Goal: Transaction & Acquisition: Obtain resource

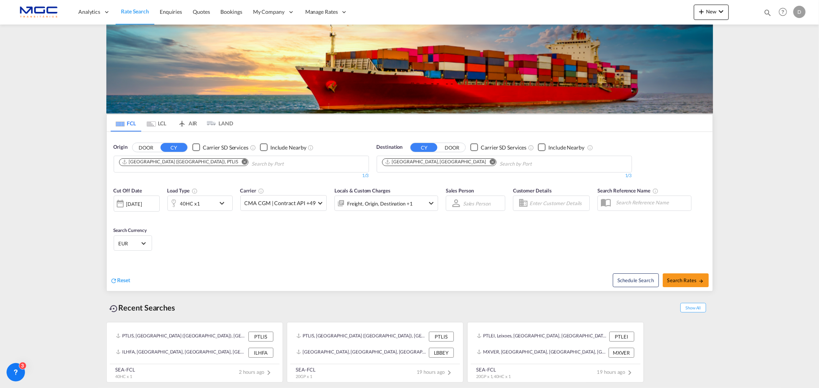
click at [489, 163] on md-icon "Remove" at bounding box center [492, 162] width 6 height 6
click at [412, 165] on body "Analytics Reports Dashboard Rate Search Enquiries Quotes Bookings" at bounding box center [409, 194] width 819 height 388
click at [410, 163] on input "Chips input." at bounding box center [418, 164] width 73 height 12
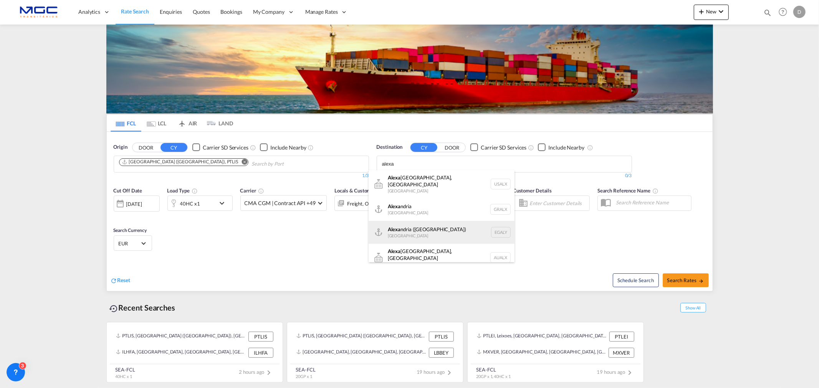
type input "alexa"
click at [454, 227] on div "[PERSON_NAME] ([GEOGRAPHIC_DATA]) [GEOGRAPHIC_DATA] EGALY" at bounding box center [442, 232] width 146 height 23
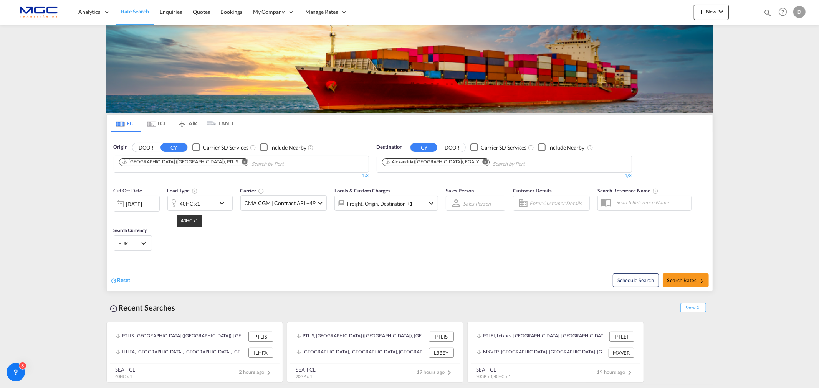
click at [188, 202] on div "40HC x1" at bounding box center [190, 203] width 20 height 11
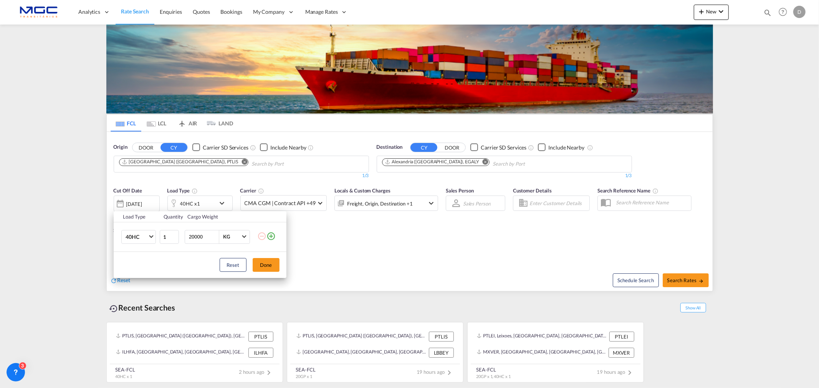
click at [273, 234] on md-icon "icon-plus-circle-outline" at bounding box center [270, 236] width 9 height 9
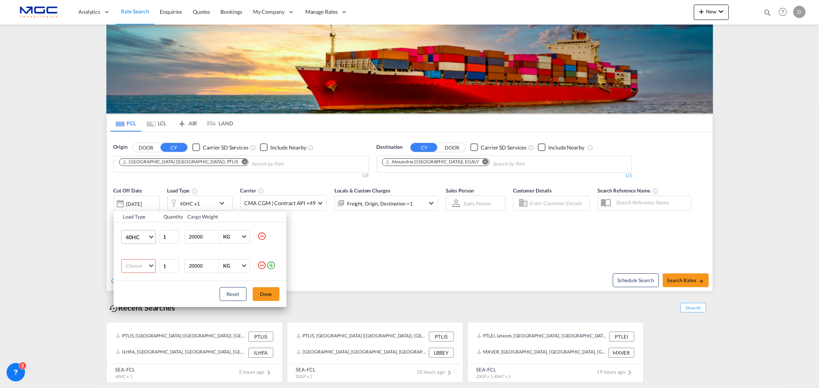
click at [150, 238] on span "Choose: \a40HC" at bounding box center [151, 236] width 4 height 4
click at [139, 197] on md-option "20GP" at bounding box center [145, 200] width 52 height 18
click at [143, 263] on md-select "Choose 20GP 40GP 40HC 45HC 20RE 40RE 40HR 20OT 40OT 20FR 40FR 40NR 20NR 45S 20T…" at bounding box center [138, 266] width 35 height 14
click at [152, 301] on md-option "40HC" at bounding box center [145, 303] width 52 height 18
click at [266, 293] on button "Done" at bounding box center [266, 295] width 27 height 14
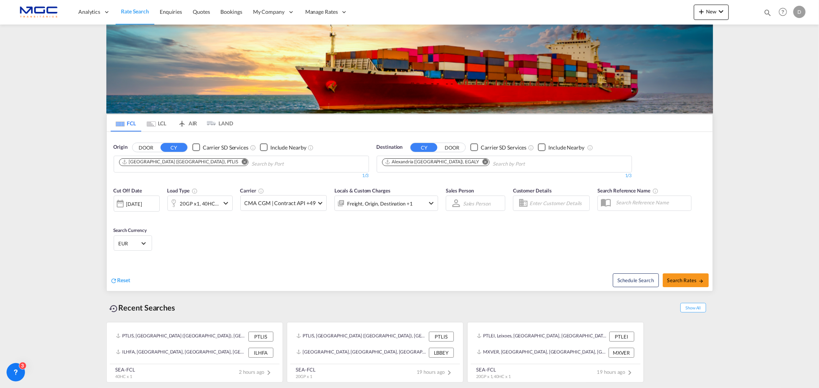
click at [683, 273] on div "Schedule Search Search Rates" at bounding box center [562, 277] width 301 height 30
click at [681, 277] on button "Search Rates" at bounding box center [686, 281] width 46 height 14
type input "PTLIS to EGALY / [DATE]"
